Goal: Communication & Community: Answer question/provide support

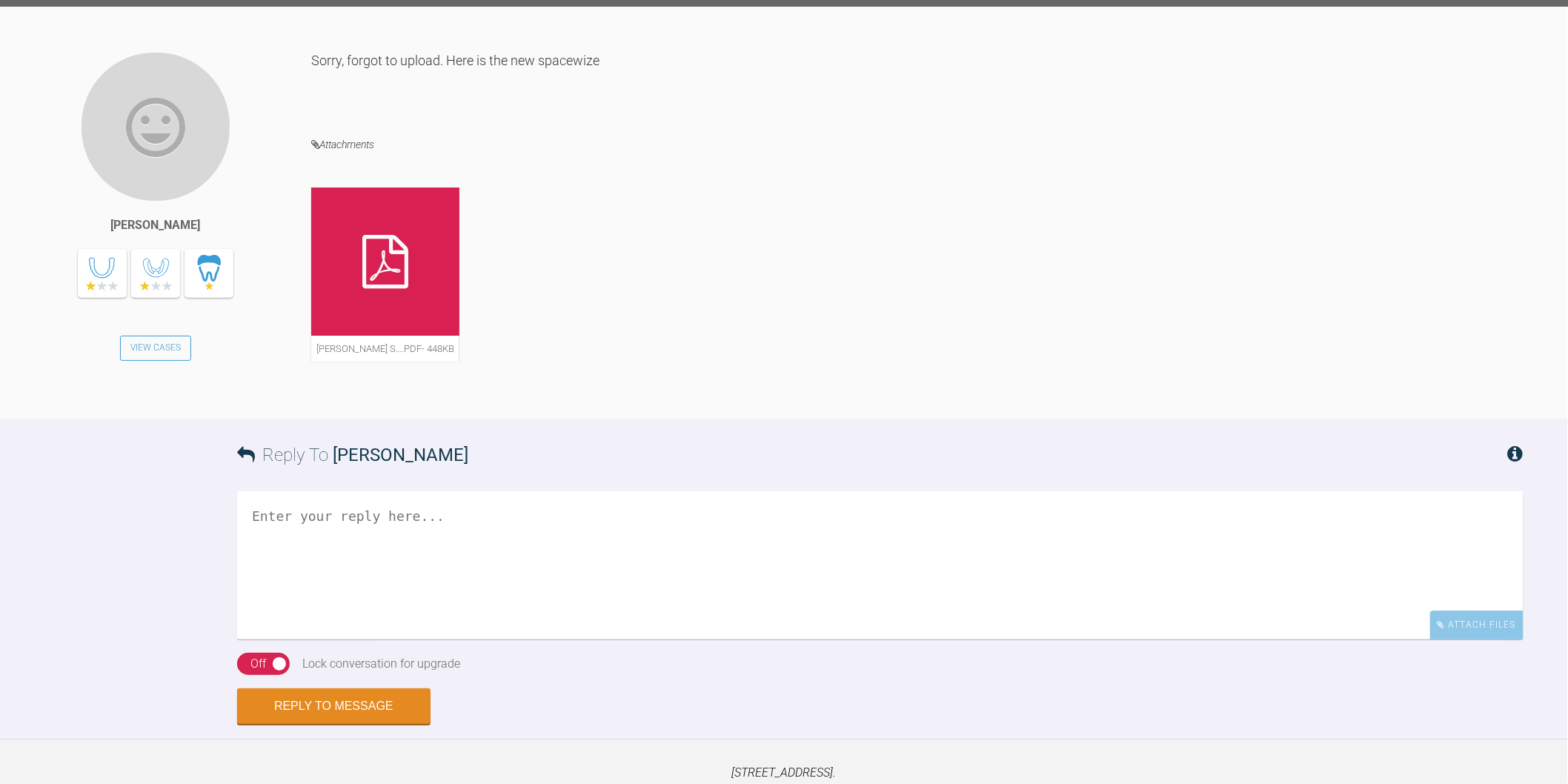
scroll to position [1976, 0]
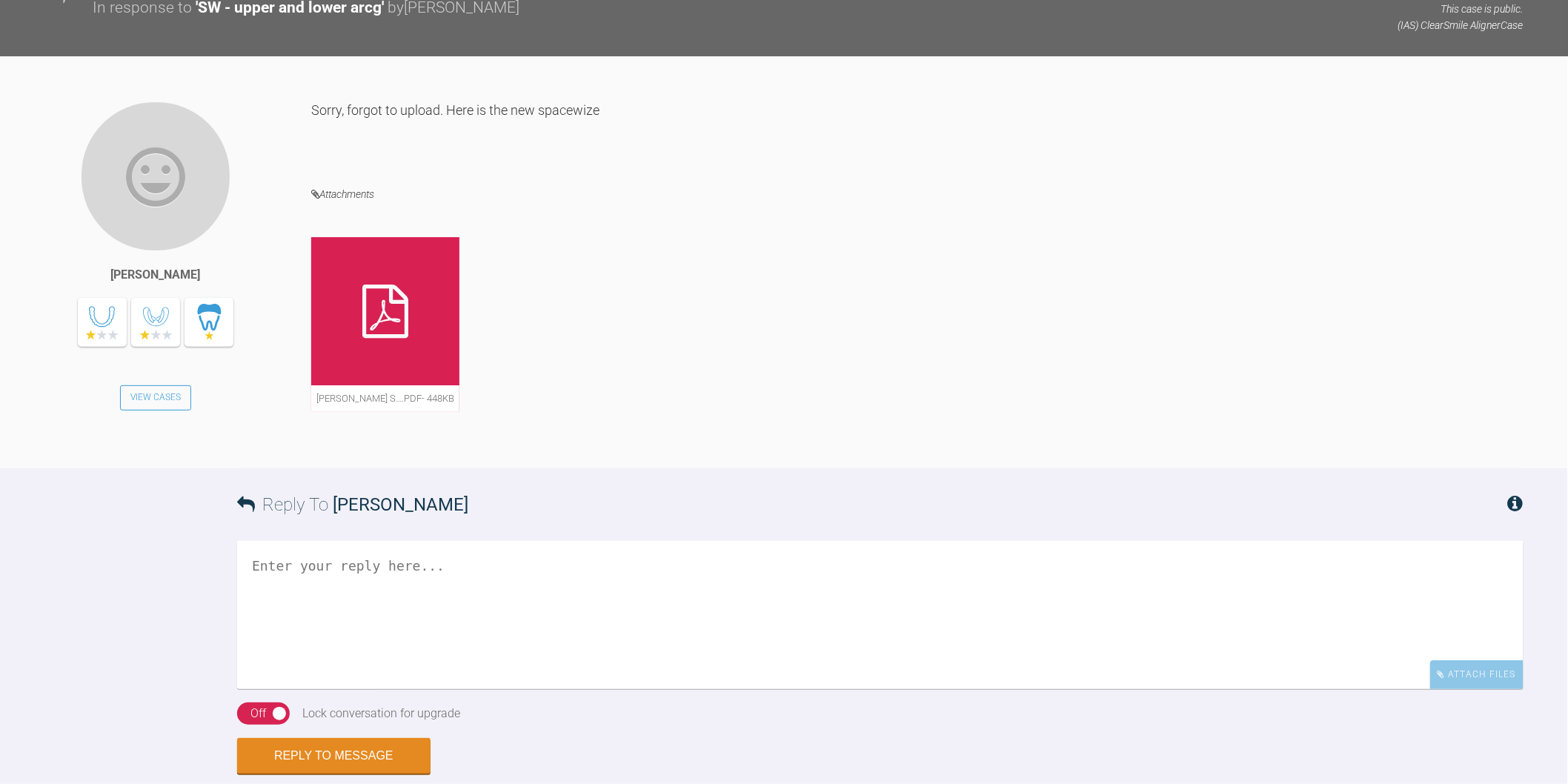
click at [398, 385] on div at bounding box center [385, 311] width 148 height 148
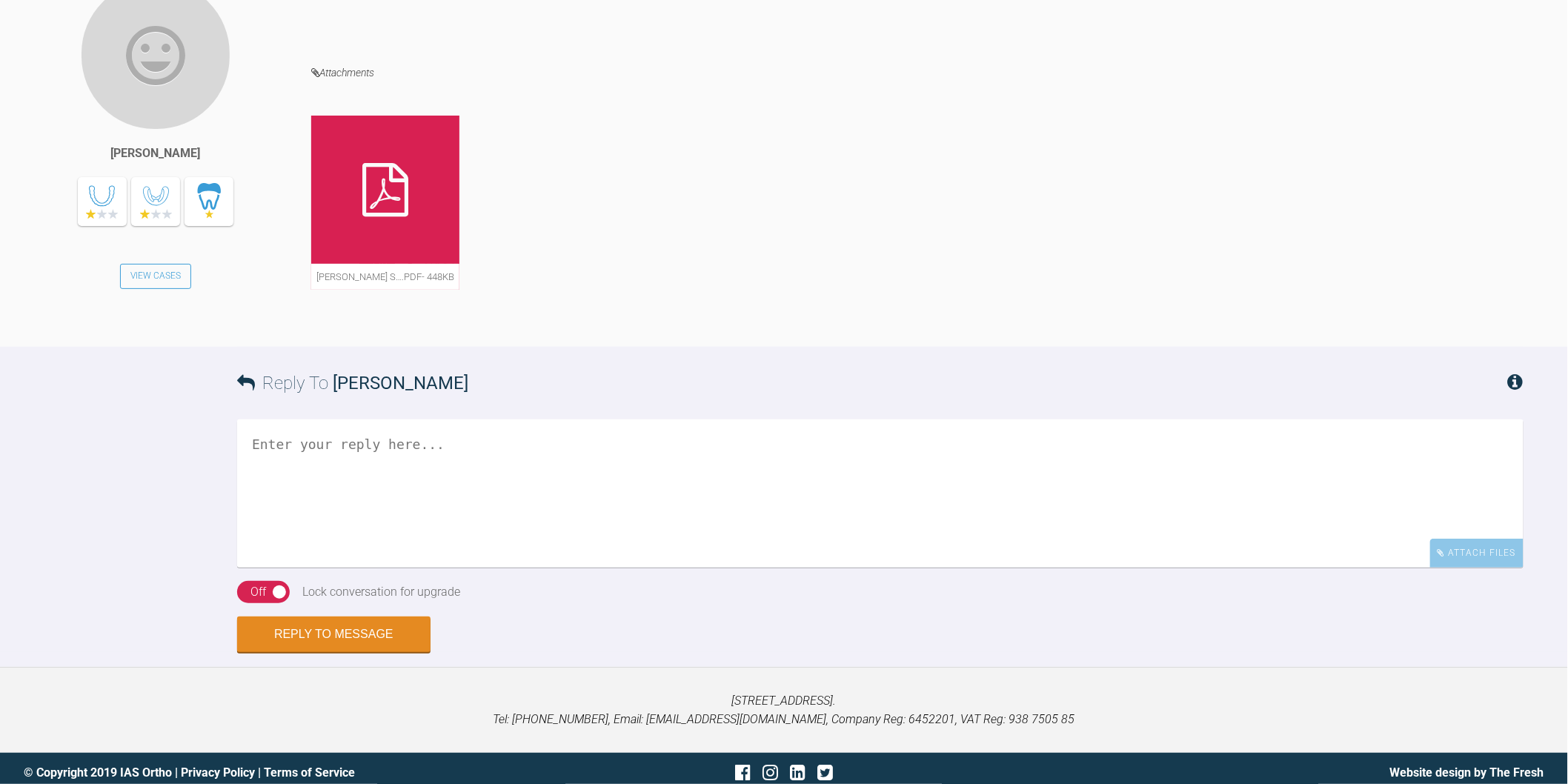
scroll to position [2293, 0]
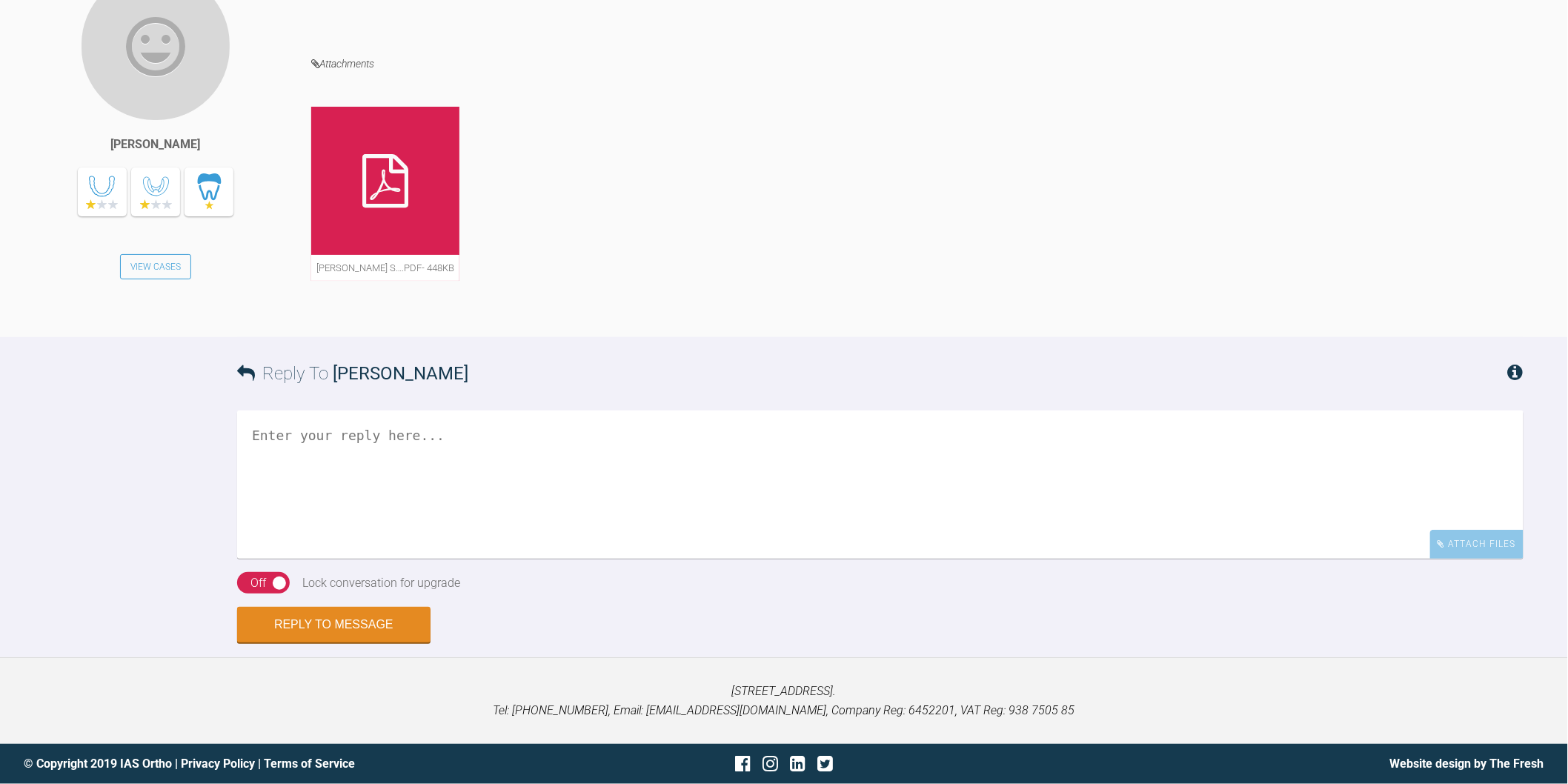
click at [689, 495] on textarea at bounding box center [881, 485] width 1287 height 148
click at [316, 433] on textarea "Hi Hina, that spacewize looks better, it may end up being even tighter dependin…" at bounding box center [881, 485] width 1287 height 148
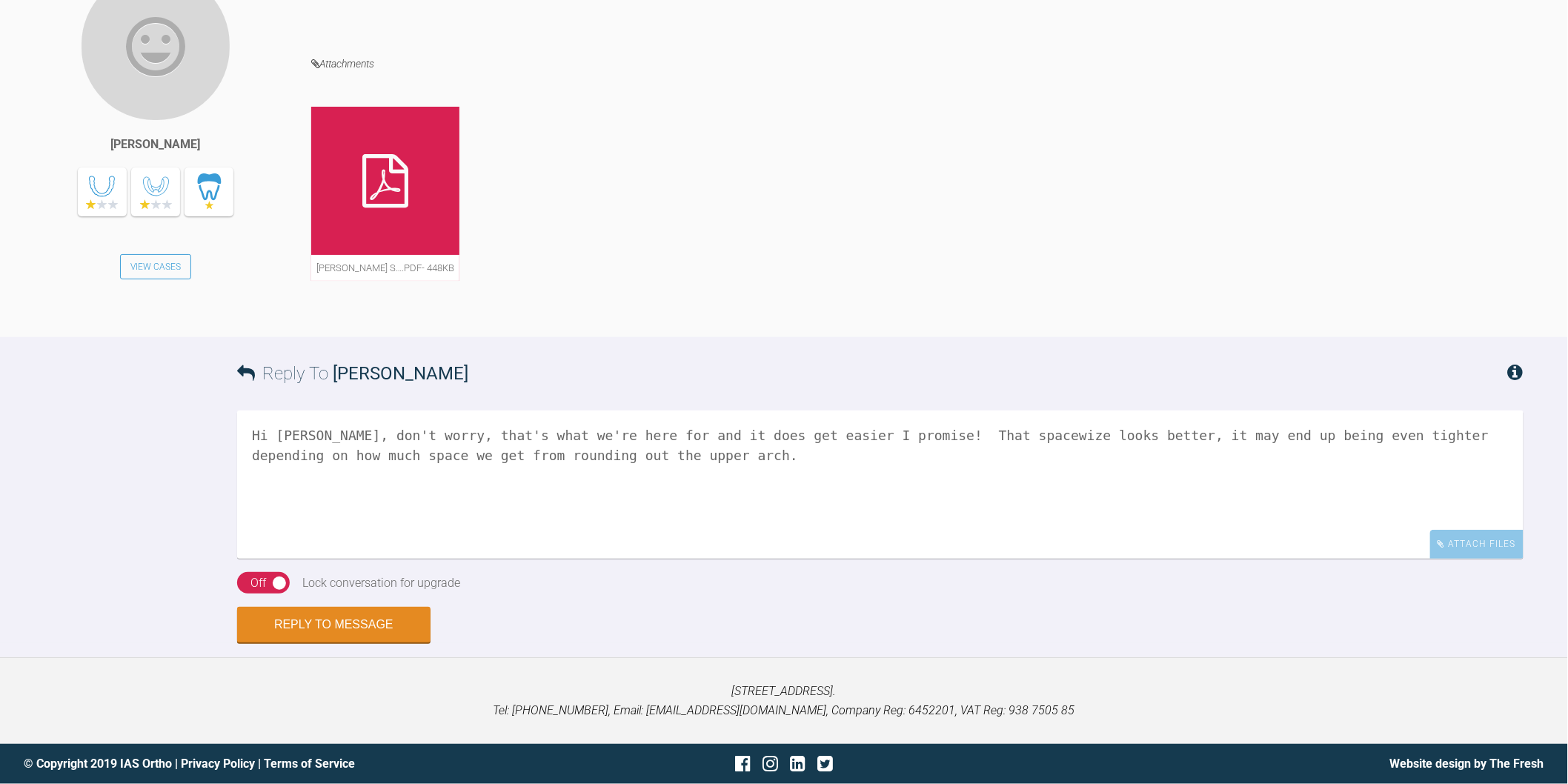
click at [667, 464] on textarea "Hi Hina, don't worry, that's what we're here for and it does get easier I promi…" at bounding box center [881, 485] width 1287 height 148
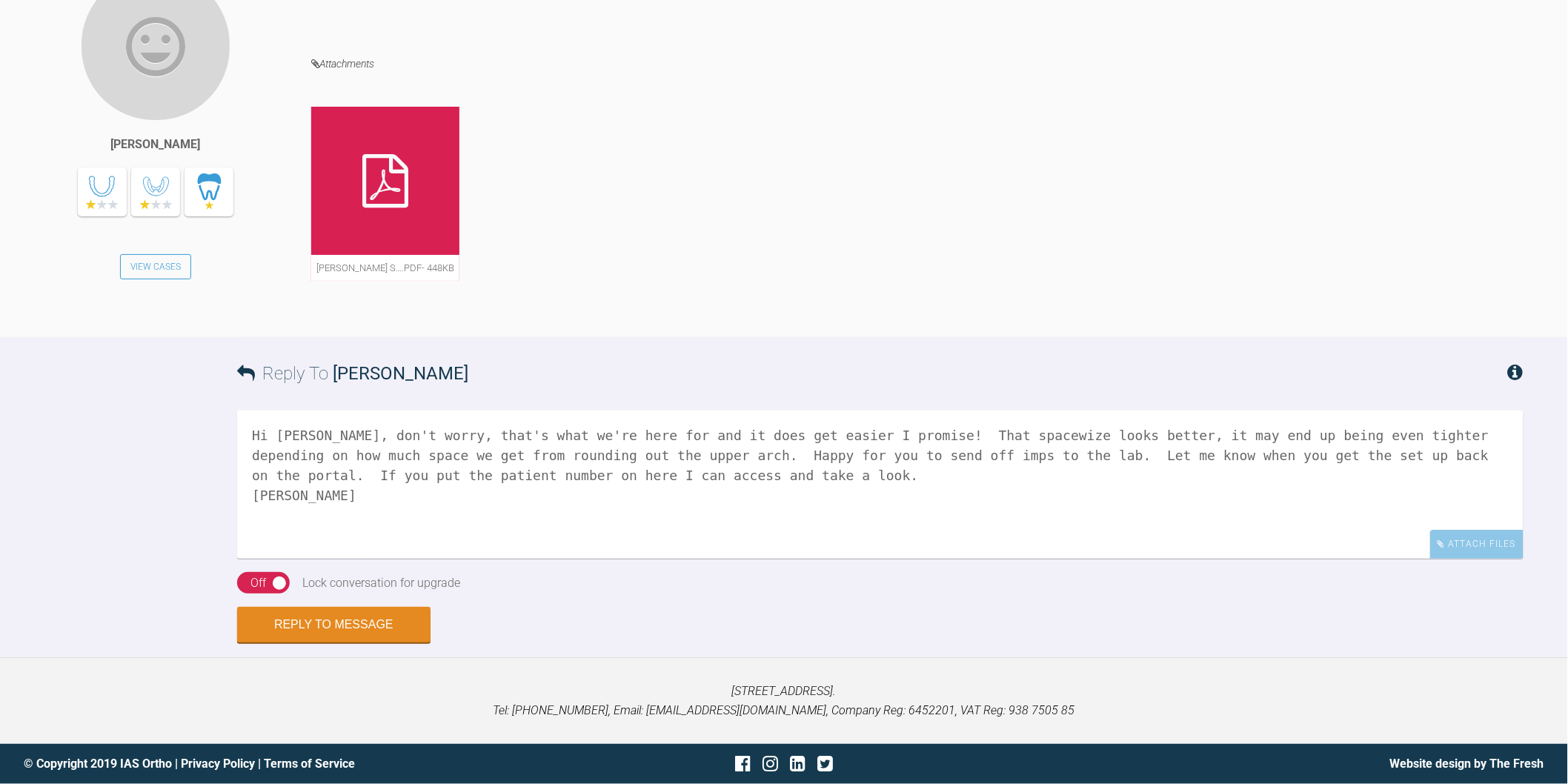
type textarea "Hi Hina, don't worry, that's what we're here for and it does get easier I promi…"
drag, startPoint x: 250, startPoint y: 581, endPoint x: 351, endPoint y: 617, distance: 107.2
click at [252, 581] on div "Off" at bounding box center [258, 583] width 16 height 20
click at [398, 635] on button "Reply to Message" at bounding box center [334, 626] width 193 height 36
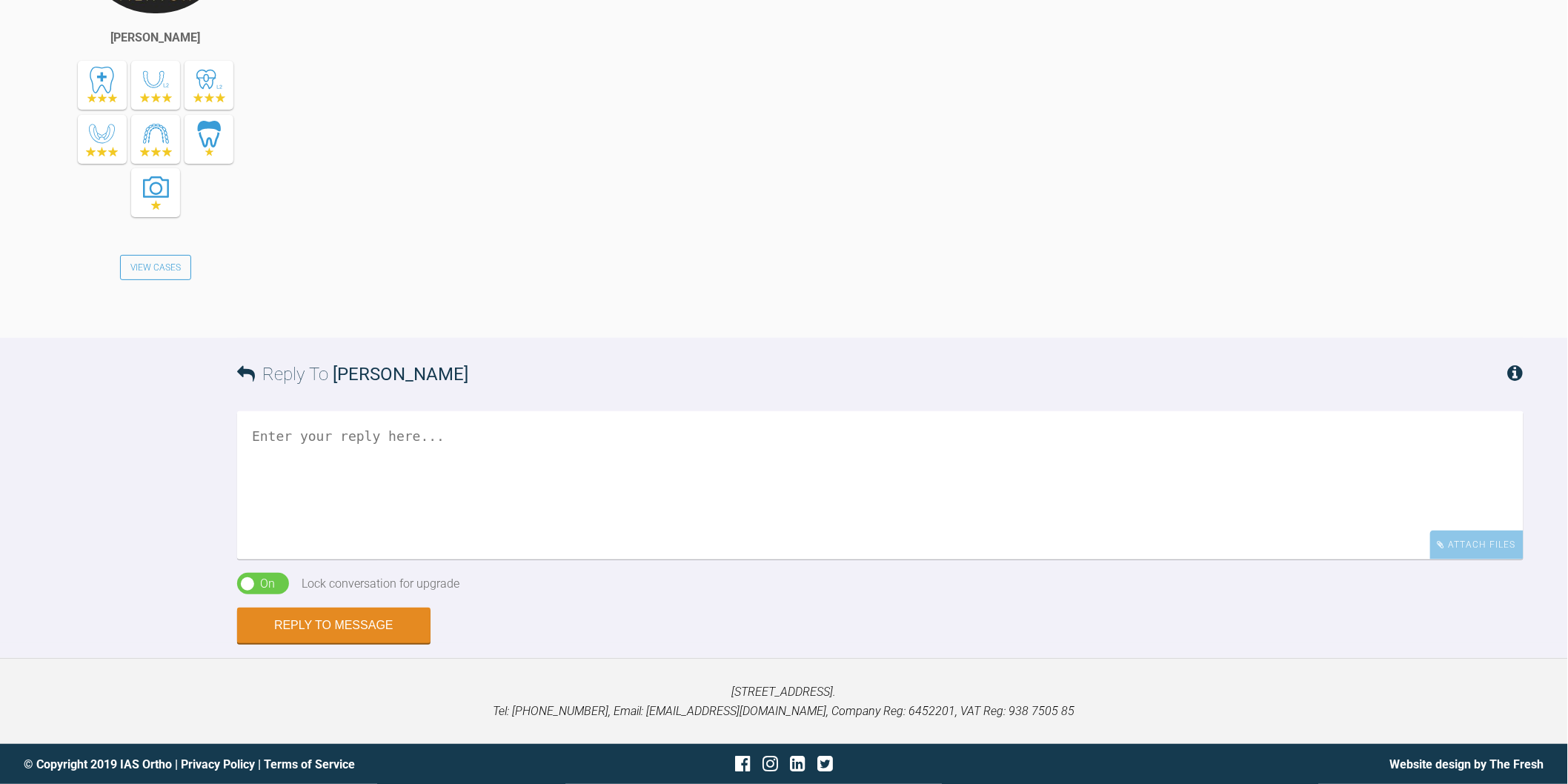
scroll to position [2743, 0]
